Goal: Task Accomplishment & Management: Manage account settings

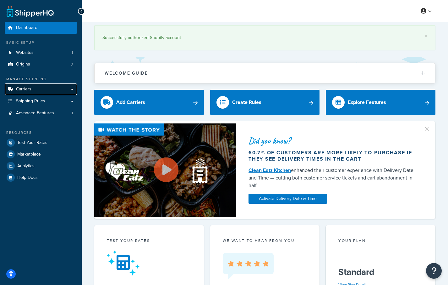
click at [72, 90] on link "Carriers" at bounding box center [41, 89] width 72 height 12
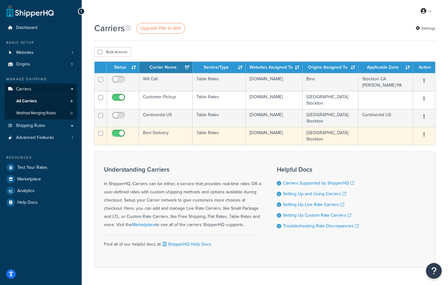
click at [423, 136] on button "button" at bounding box center [424, 135] width 9 height 10
click at [399, 145] on link "Edit" at bounding box center [399, 147] width 50 height 13
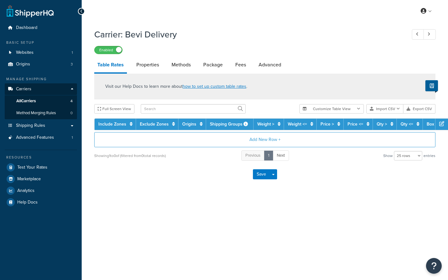
select select "25"
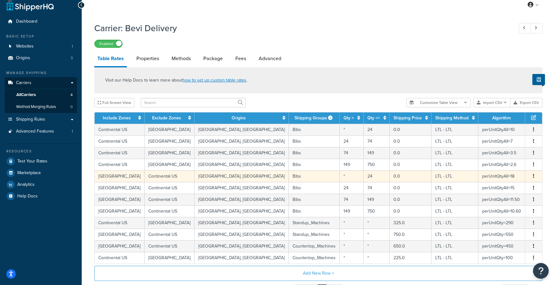
scroll to position [10, 0]
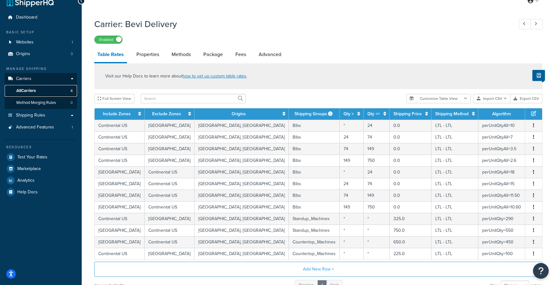
click at [32, 90] on span "All Carriers" at bounding box center [25, 90] width 19 height 5
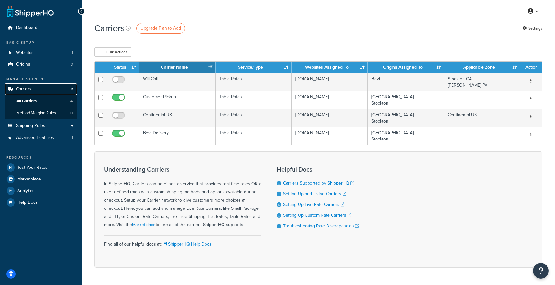
click at [30, 89] on span "Carriers" at bounding box center [23, 88] width 15 height 5
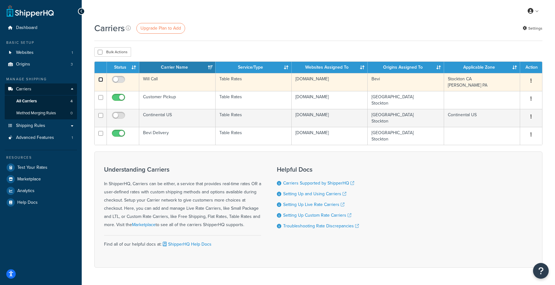
click at [99, 79] on input "checkbox" at bounding box center [100, 79] width 5 height 5
checkbox input "true"
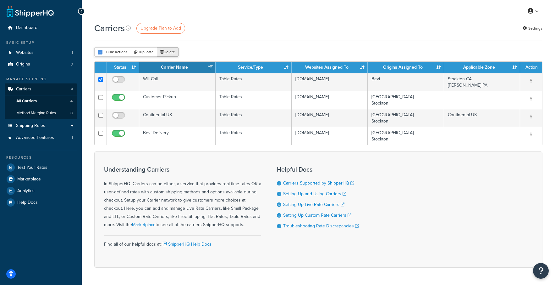
click at [168, 52] on button "Delete" at bounding box center [168, 51] width 22 height 9
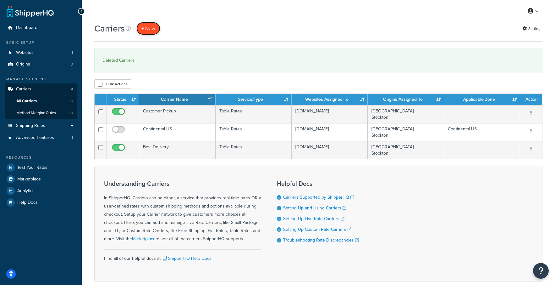
click at [151, 27] on button "+ New" at bounding box center [148, 28] width 24 height 13
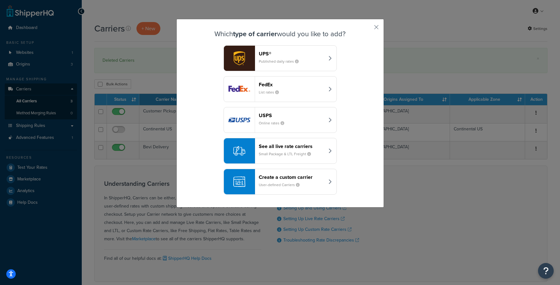
click at [276, 93] on small "List rates" at bounding box center [271, 92] width 25 height 6
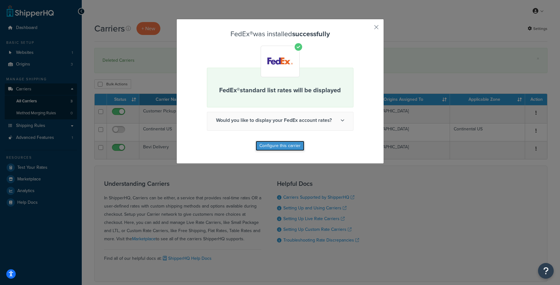
click at [281, 143] on button "Configure this carrier" at bounding box center [280, 146] width 49 height 10
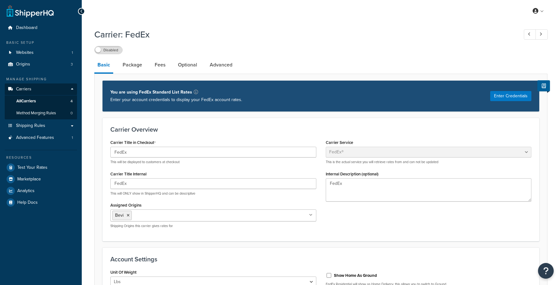
select select "fedEx"
select select "REGULAR_PICKUP"
select select "YOUR_PACKAGING"
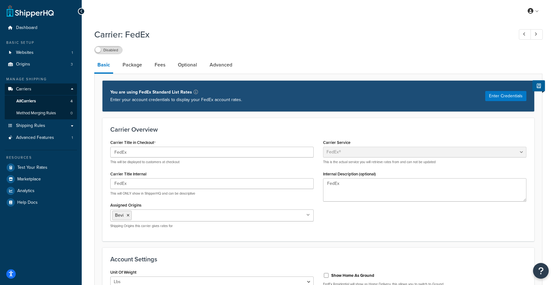
click at [82, 10] on icon at bounding box center [81, 11] width 3 height 4
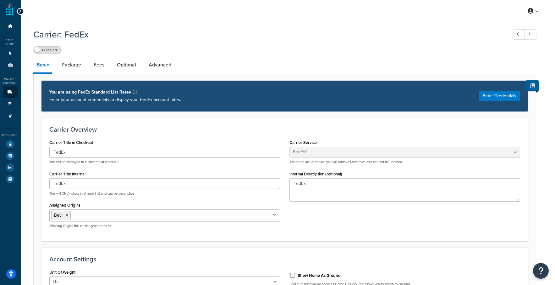
click at [18, 10] on div at bounding box center [20, 11] width 7 height 7
click at [19, 10] on icon at bounding box center [20, 11] width 3 height 4
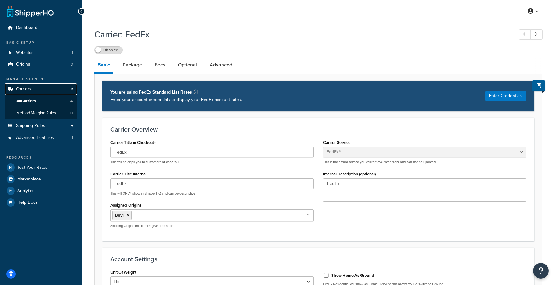
click at [36, 86] on link "Carriers" at bounding box center [41, 89] width 72 height 12
click at [34, 99] on span "All Carriers" at bounding box center [25, 100] width 19 height 5
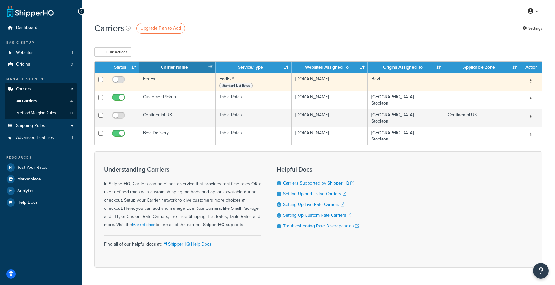
click at [531, 80] on icon "button" at bounding box center [531, 80] width 1 height 4
click at [511, 106] on link "Delete" at bounding box center [506, 106] width 50 height 13
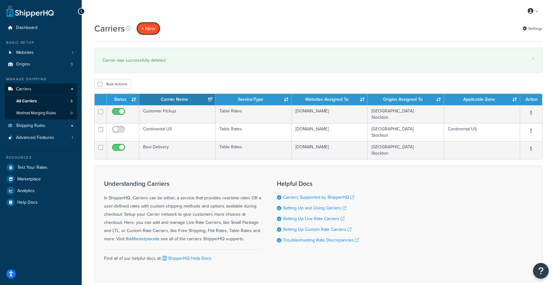
click at [153, 29] on button "+ New" at bounding box center [148, 28] width 24 height 13
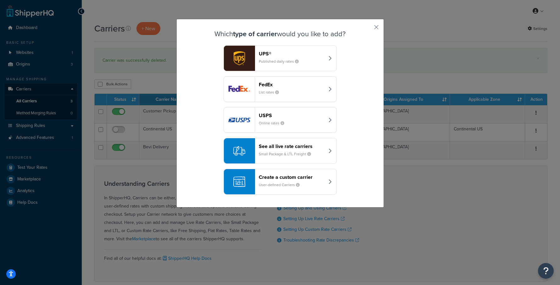
click at [316, 155] on div "See all live rate carriers Small Package & LTL Freight" at bounding box center [292, 150] width 66 height 15
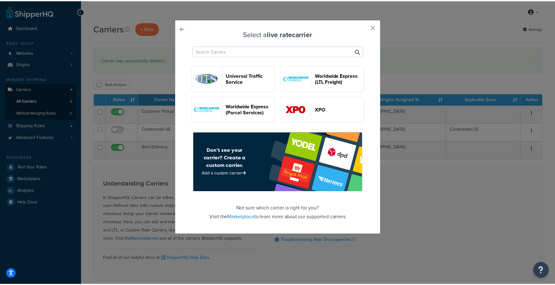
scroll to position [1052, 0]
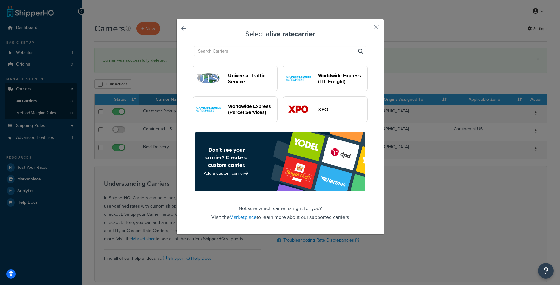
click at [370, 26] on div "Select a live rate carrier UPS® FedEx® [PERSON_NAME]+[PERSON_NAME] LTL+ USPS DH…" at bounding box center [280, 126] width 208 height 215
click at [368, 29] on button "button" at bounding box center [367, 30] width 2 height 2
